Goal: Task Accomplishment & Management: Use online tool/utility

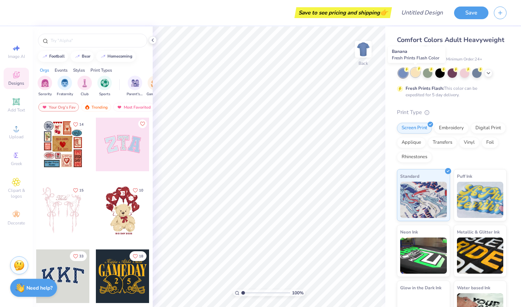
click at [414, 74] on div at bounding box center [415, 72] width 9 height 9
click at [430, 74] on div at bounding box center [427, 72] width 9 height 9
click at [441, 73] on div at bounding box center [439, 72] width 9 height 9
click at [455, 75] on div at bounding box center [452, 72] width 9 height 9
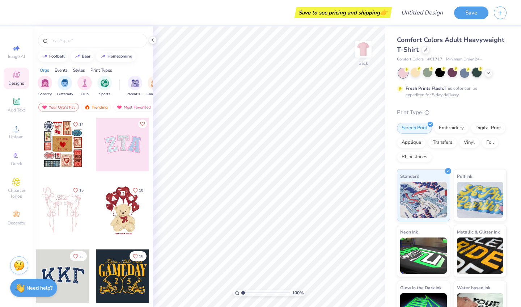
click at [480, 74] on div at bounding box center [476, 72] width 9 height 9
click at [12, 128] on icon at bounding box center [16, 128] width 9 height 9
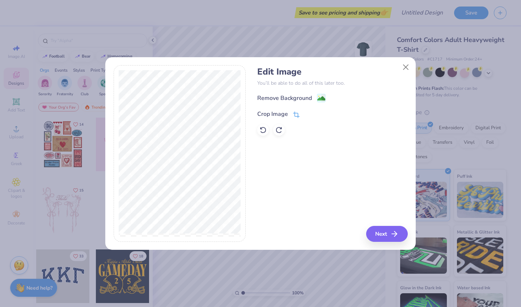
click at [295, 114] on icon at bounding box center [296, 114] width 7 height 7
click at [396, 235] on div "Edit Image You’ll be able to do all of this later too. Remove Background Crop I…" at bounding box center [332, 153] width 150 height 177
click at [308, 113] on icon at bounding box center [309, 113] width 4 height 4
click at [303, 96] on div "Remove Background" at bounding box center [284, 98] width 55 height 9
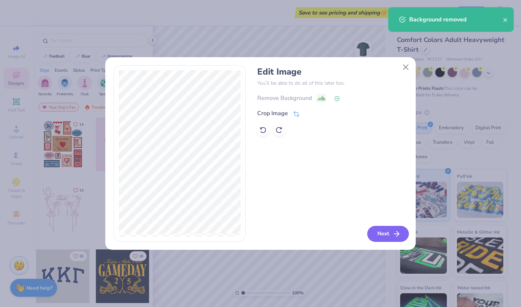
click at [380, 232] on button "Next" at bounding box center [388, 234] width 42 height 16
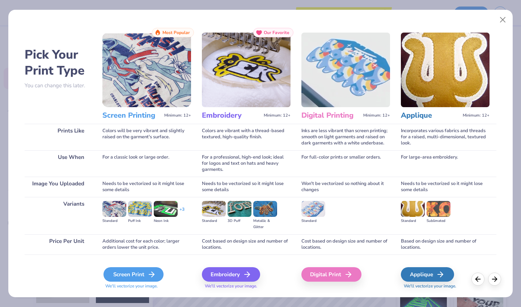
click at [144, 268] on div "Screen Print" at bounding box center [134, 274] width 60 height 14
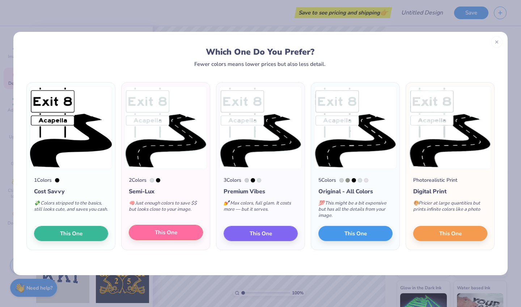
click at [175, 235] on span "This One" at bounding box center [166, 232] width 22 height 8
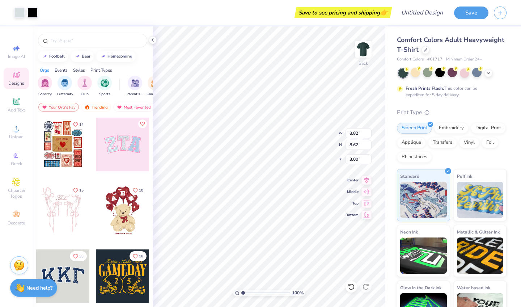
type input "3.00"
type input "11.08"
type input "10.83"
click at [468, 12] on button "Save" at bounding box center [471, 11] width 34 height 13
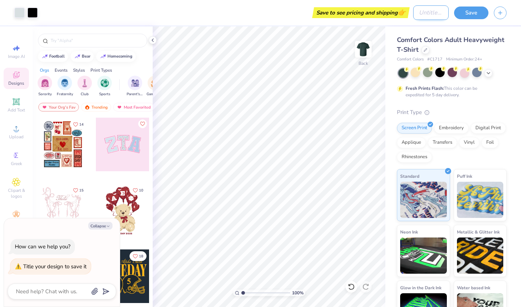
type textarea "x"
click at [422, 13] on input "Design Title" at bounding box center [430, 12] width 35 height 14
type input "e"
type textarea "x"
type input "e8"
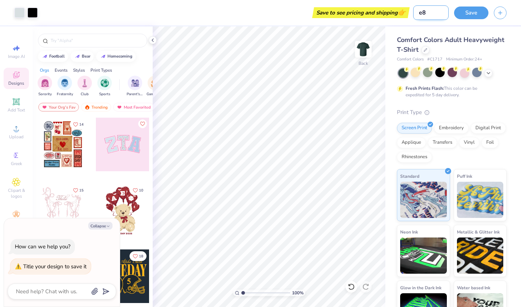
type textarea "x"
type input "e8"
type textarea "x"
type input "e8 t"
type textarea "x"
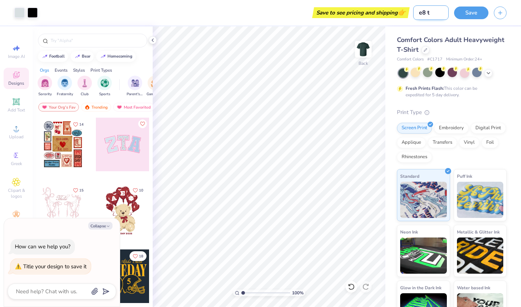
type input "e8 te"
type textarea "x"
type input "e8 tes"
type textarea "x"
type input "e8 test"
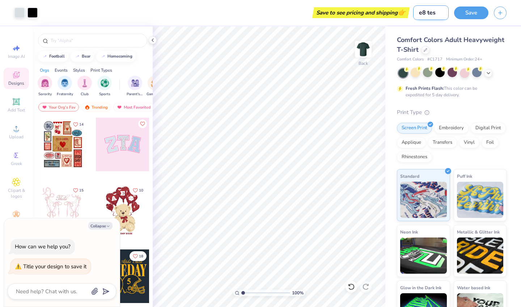
type textarea "x"
type input "e8 test"
click at [476, 13] on button "Save" at bounding box center [471, 11] width 34 height 13
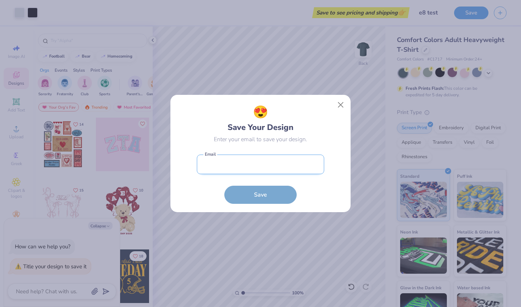
click at [292, 168] on input "email" at bounding box center [260, 165] width 127 height 20
type input "[EMAIL_ADDRESS][DOMAIN_NAME]"
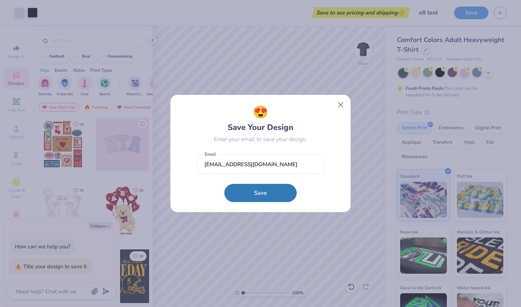
click at [271, 199] on button "Save" at bounding box center [260, 193] width 72 height 18
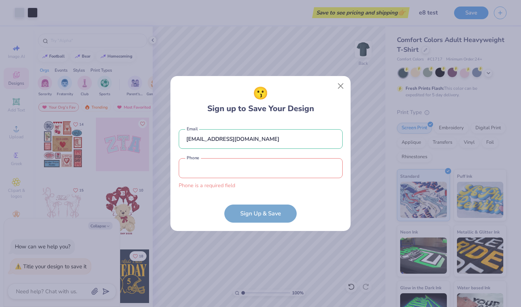
click at [263, 205] on form "[EMAIL_ADDRESS][DOMAIN_NAME] Email Phone is a required field Phone Sign Up & Sa…" at bounding box center [261, 172] width 164 height 101
click at [257, 177] on input "tel" at bounding box center [261, 168] width 164 height 20
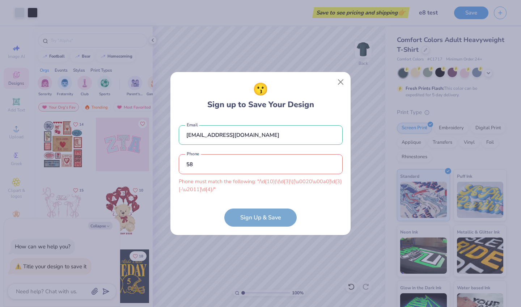
type input "5"
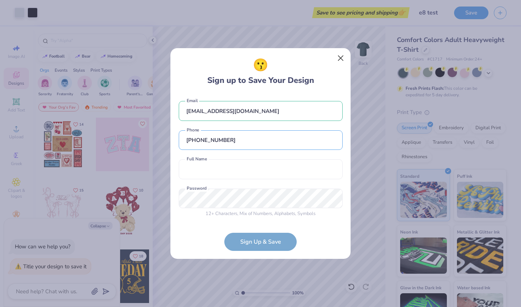
type input "[PHONE_NUMBER]"
click at [338, 62] on button "Close" at bounding box center [341, 58] width 14 height 14
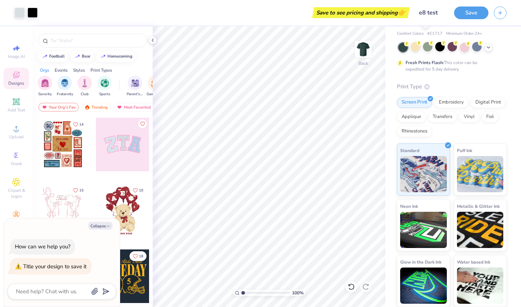
scroll to position [25, 0]
click at [500, 12] on icon "button" at bounding box center [500, 12] width 6 height 6
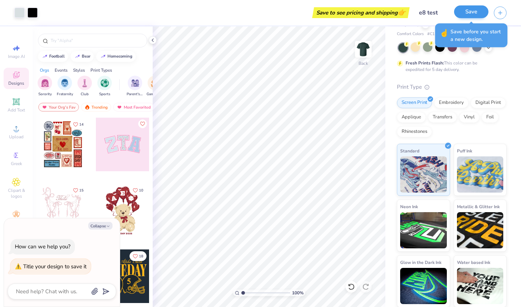
click at [473, 10] on button "Save" at bounding box center [471, 11] width 34 height 13
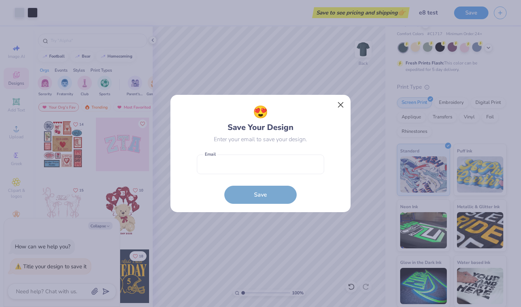
click at [341, 108] on button "Close" at bounding box center [341, 105] width 14 height 14
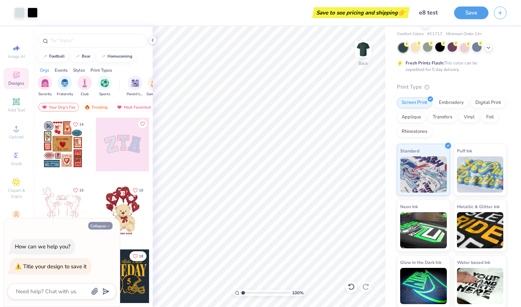
click at [97, 223] on button "Collapse" at bounding box center [100, 226] width 24 height 8
type textarea "x"
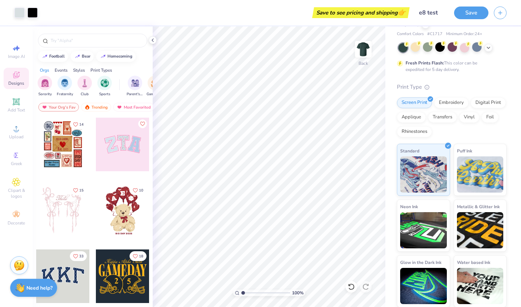
click at [18, 80] on div "Designs" at bounding box center [16, 78] width 25 height 21
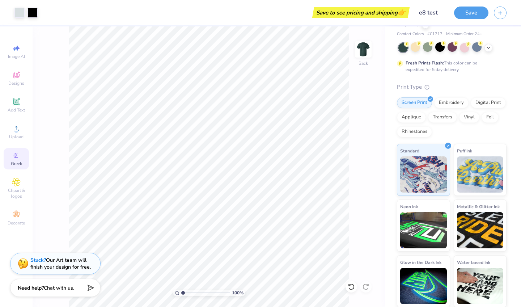
click at [15, 163] on span "Greek" at bounding box center [16, 164] width 11 height 6
